Goal: Task Accomplishment & Management: Manage account settings

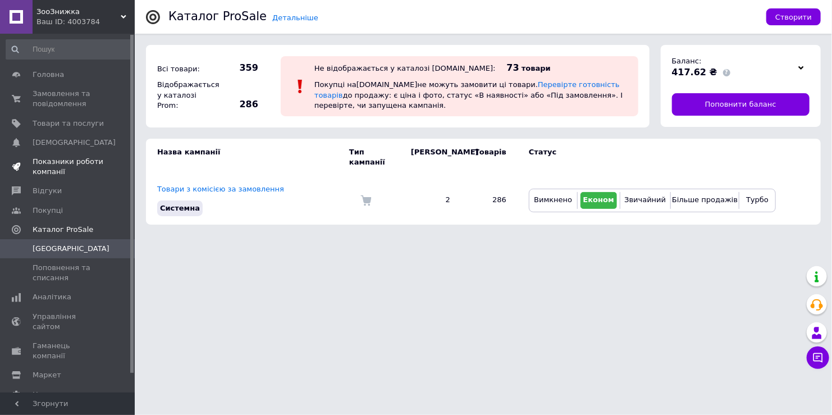
click at [69, 179] on link "Показники роботи компанії" at bounding box center [69, 166] width 138 height 29
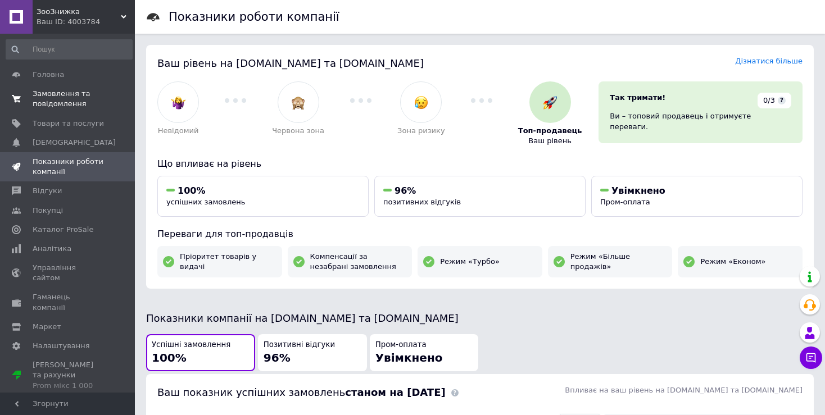
click at [104, 106] on span "0 0" at bounding box center [119, 99] width 31 height 20
